Goal: Transaction & Acquisition: Purchase product/service

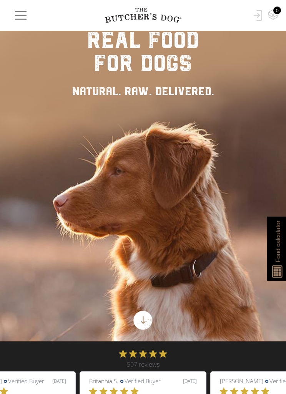
scroll to position [202, 0]
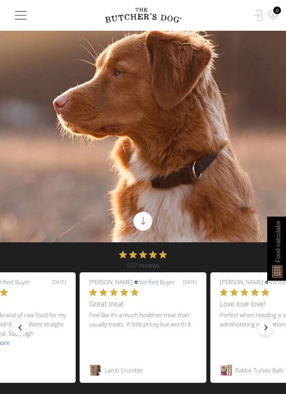
click at [21, 17] on span "button" at bounding box center [20, 15] width 15 height 15
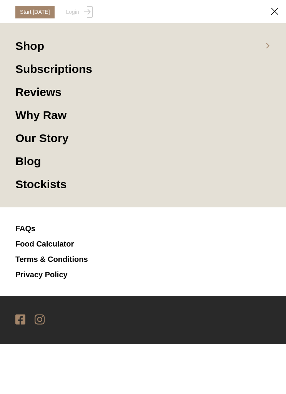
click at [24, 51] on link "Shop" at bounding box center [142, 49] width 255 height 23
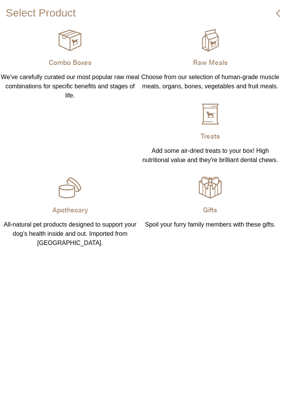
click at [60, 66] on p "Combo Boxes" at bounding box center [70, 62] width 140 height 15
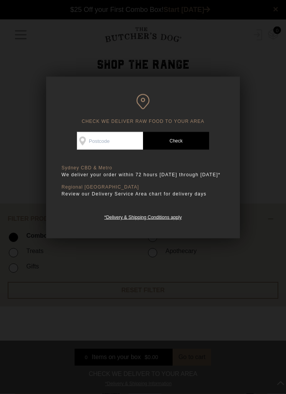
click at [31, 263] on div at bounding box center [143, 197] width 286 height 394
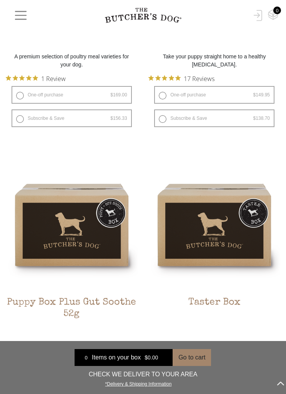
scroll to position [804, 0]
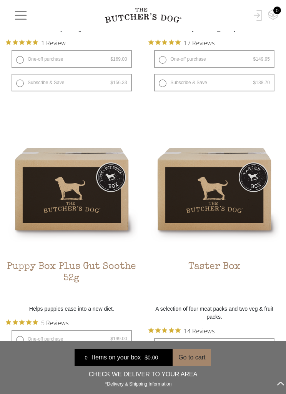
click at [219, 266] on h2 "Taster Box" at bounding box center [214, 279] width 132 height 36
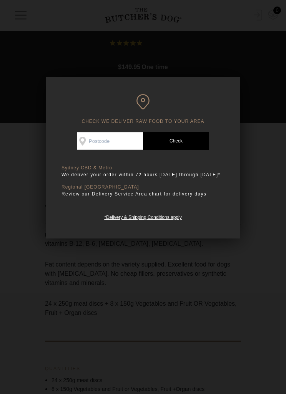
scroll to position [275, 0]
click at [249, 283] on div at bounding box center [143, 197] width 286 height 394
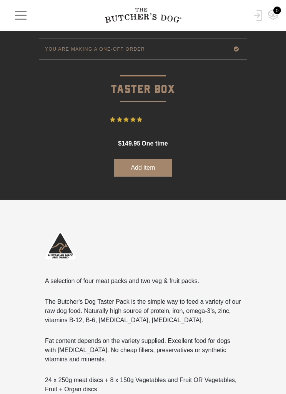
scroll to position [194, 0]
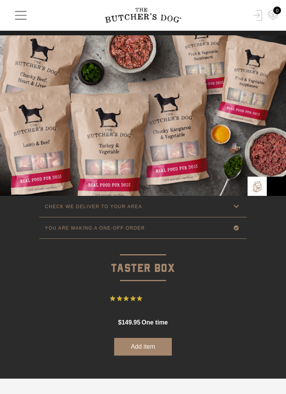
scroll to position [0, 0]
